Goal: Information Seeking & Learning: Learn about a topic

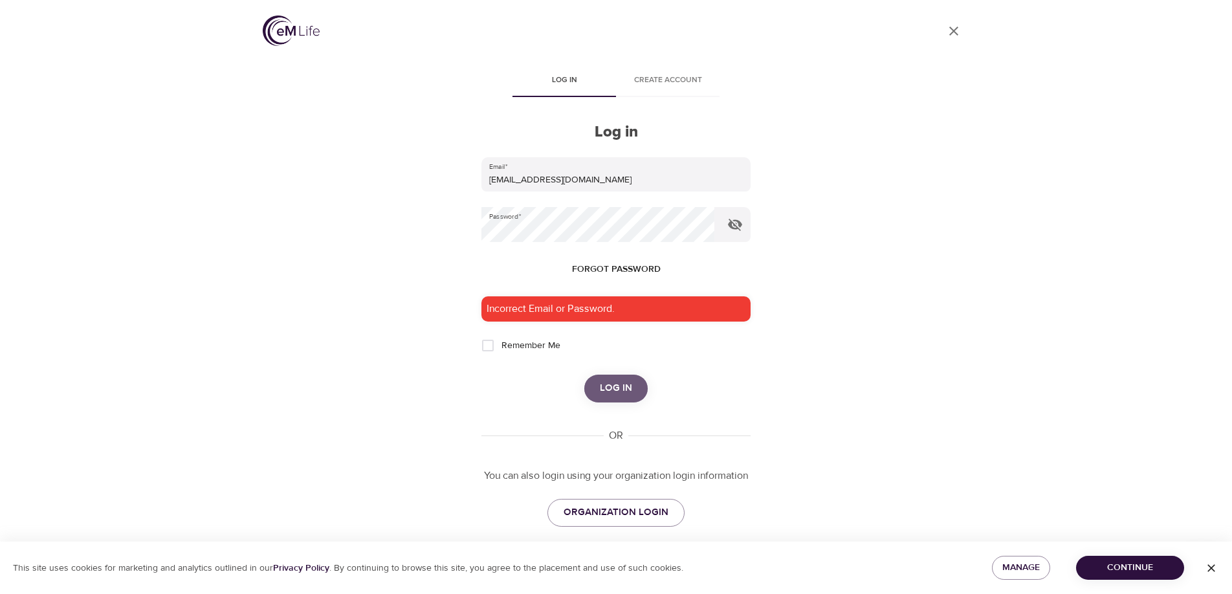
click at [622, 398] on button "Log in" at bounding box center [615, 388] width 63 height 27
click at [621, 394] on span "Log in" at bounding box center [616, 388] width 32 height 17
click at [734, 225] on icon "button" at bounding box center [735, 225] width 14 height 12
click at [734, 225] on icon "button" at bounding box center [735, 225] width 14 height 10
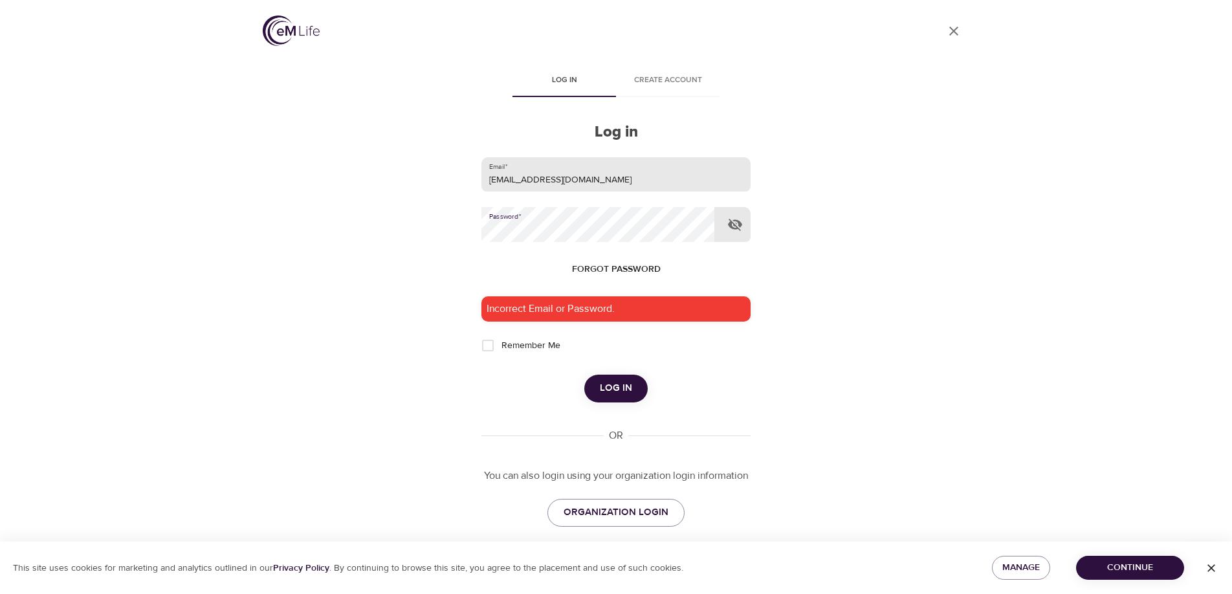
click at [600, 173] on input "[EMAIL_ADDRESS][DOMAIN_NAME]" at bounding box center [615, 174] width 269 height 35
type input "[PERSON_NAME][EMAIL_ADDRESS][PERSON_NAME][DOMAIN_NAME]"
click at [622, 394] on span "Log in" at bounding box center [616, 388] width 32 height 17
click at [739, 227] on icon "button" at bounding box center [735, 225] width 16 height 16
click at [739, 227] on icon "button" at bounding box center [735, 225] width 14 height 10
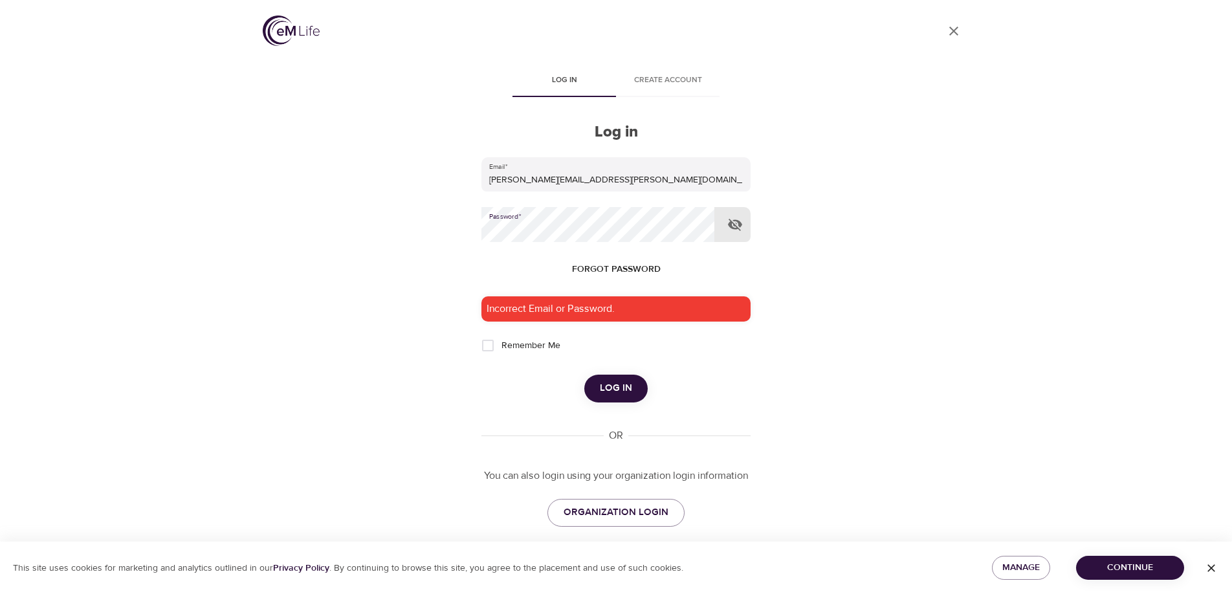
click at [607, 393] on span "Log in" at bounding box center [616, 388] width 32 height 17
click at [634, 508] on span "ORGANIZATION LOGIN" at bounding box center [615, 512] width 105 height 17
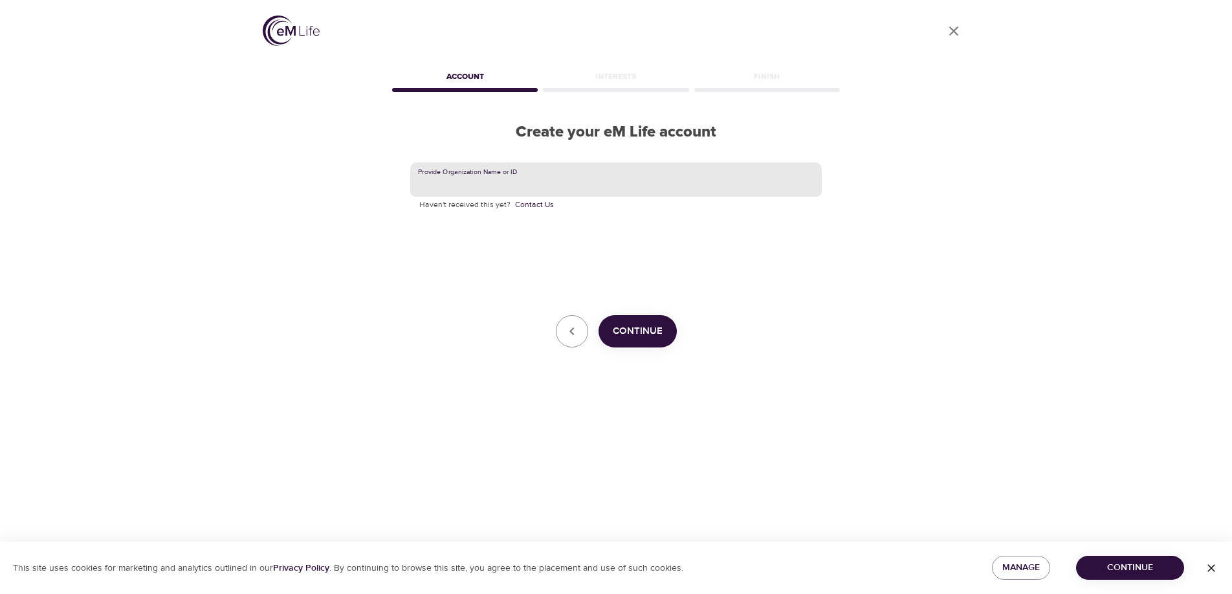
click at [594, 179] on input "text" at bounding box center [615, 179] width 411 height 35
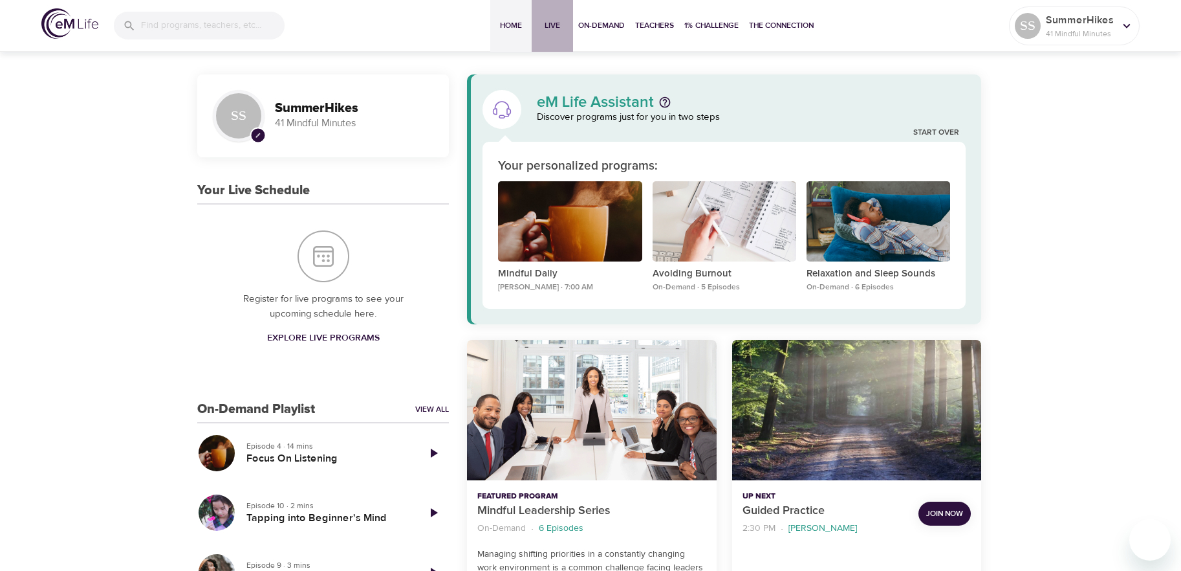
click at [551, 25] on span "Live" at bounding box center [552, 26] width 31 height 14
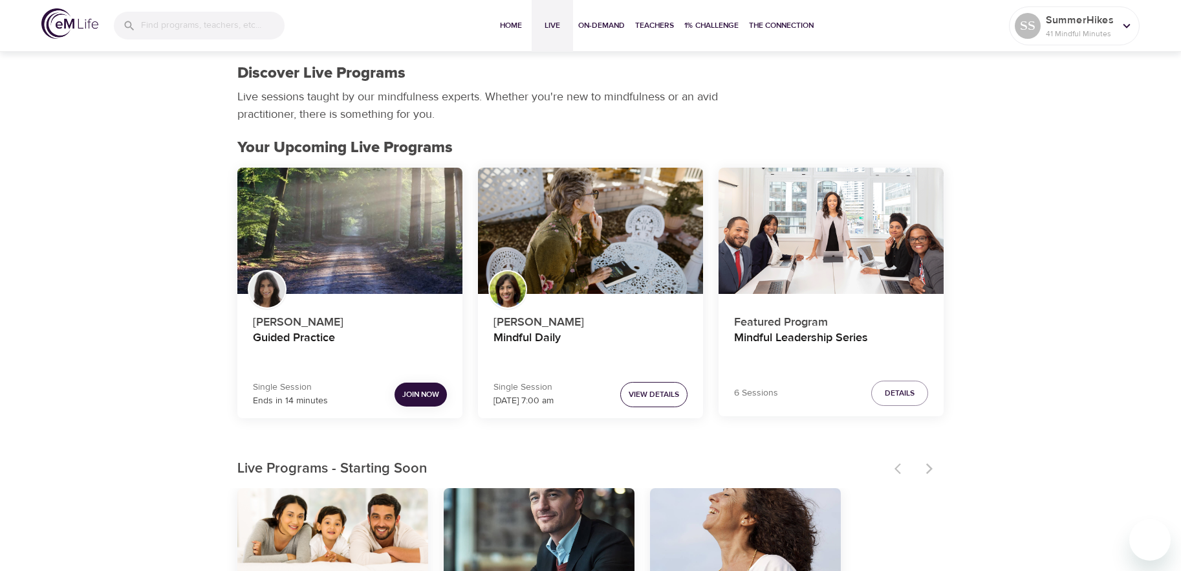
click at [658, 391] on span "View Details" at bounding box center [654, 394] width 50 height 14
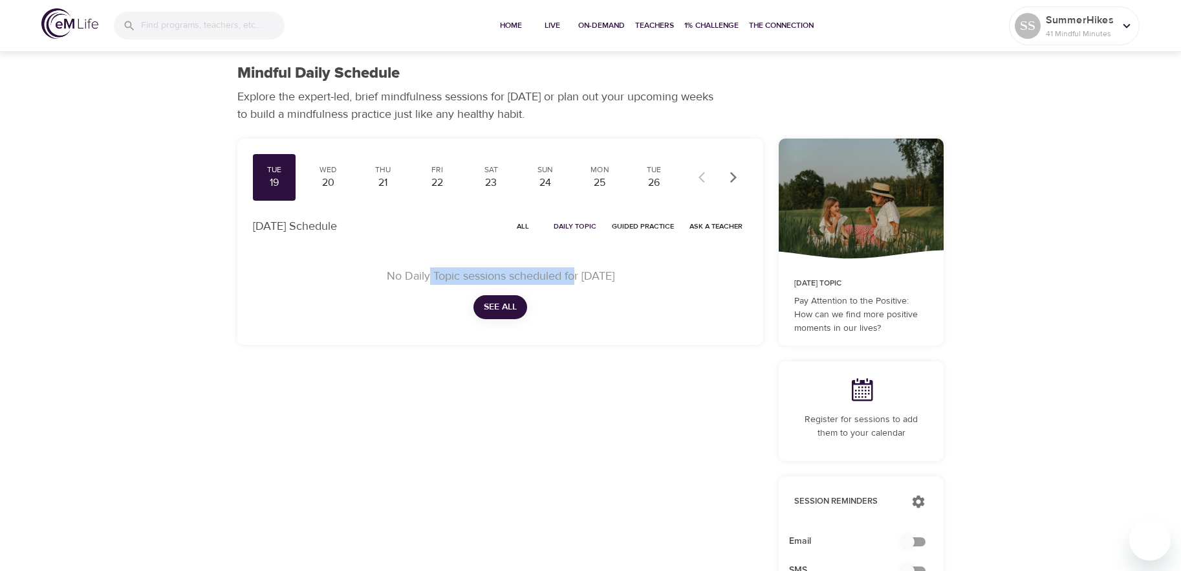
drag, startPoint x: 428, startPoint y: 276, endPoint x: 573, endPoint y: 273, distance: 144.9
click at [573, 273] on p "No Daily Topic sessions scheduled for [DATE]" at bounding box center [500, 275] width 464 height 17
click at [323, 177] on div "20" at bounding box center [328, 182] width 32 height 15
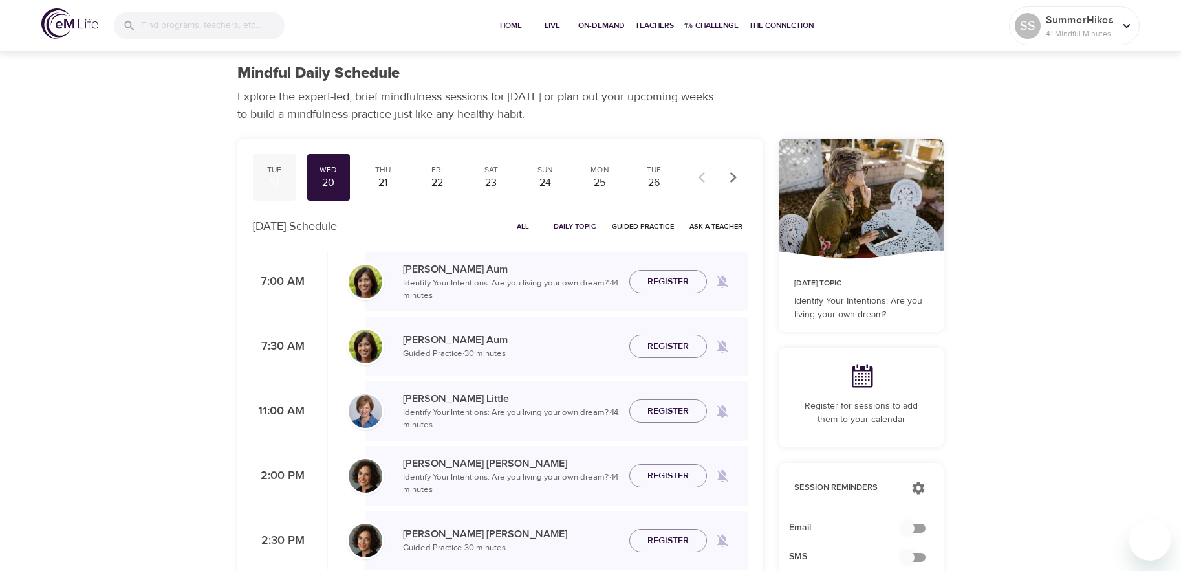
click at [275, 177] on div "19" at bounding box center [274, 182] width 32 height 15
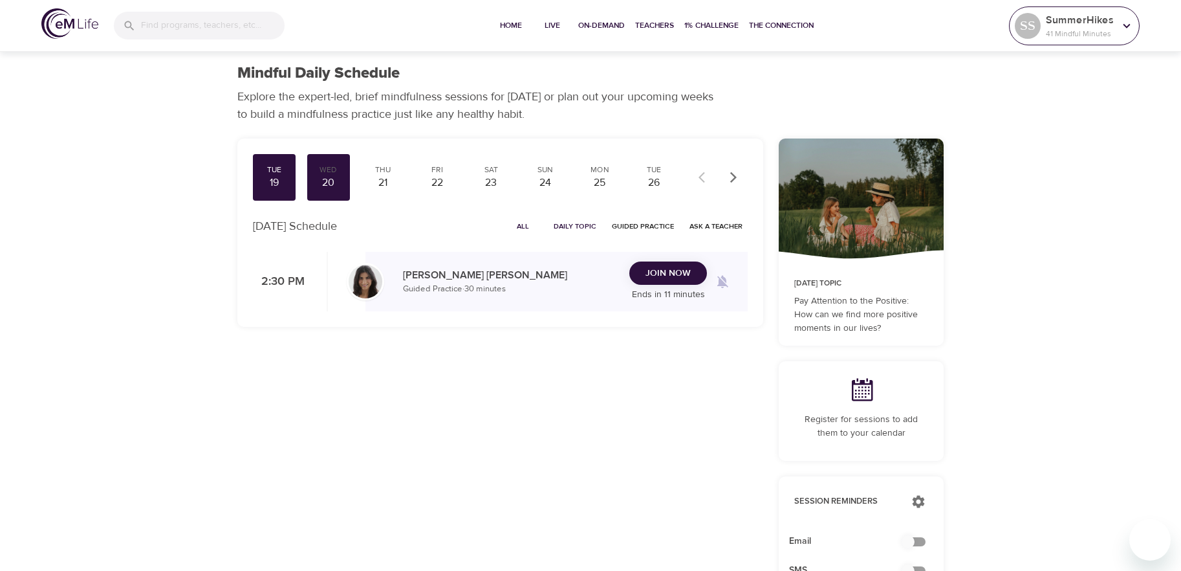
click at [1128, 25] on icon at bounding box center [1127, 25] width 7 height 5
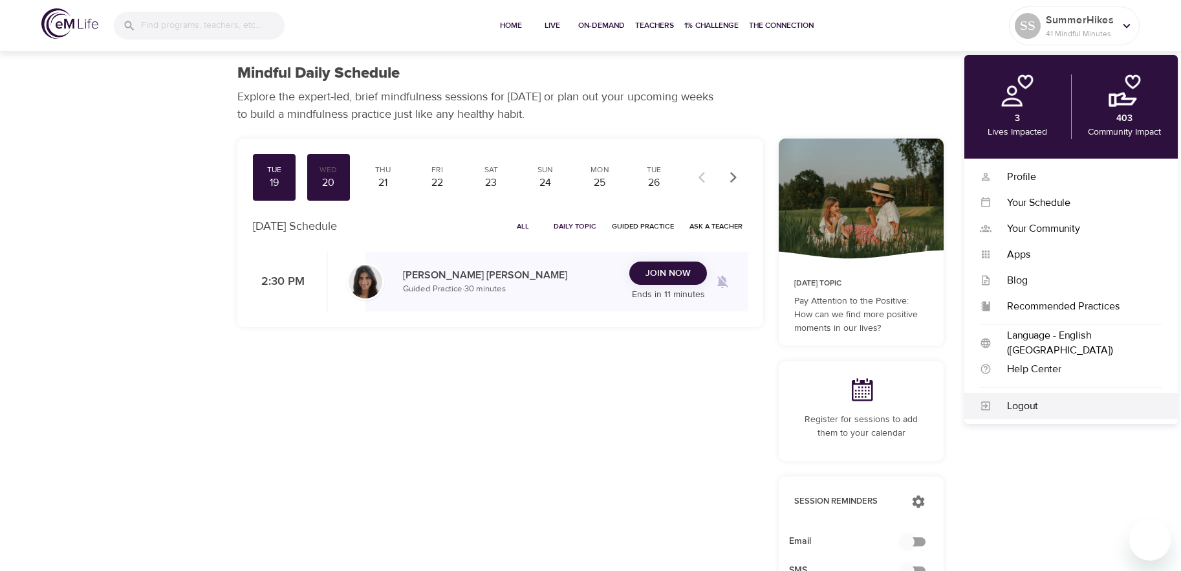
click at [1038, 408] on div "Logout" at bounding box center [1077, 405] width 171 height 15
